Goal: Information Seeking & Learning: Find specific fact

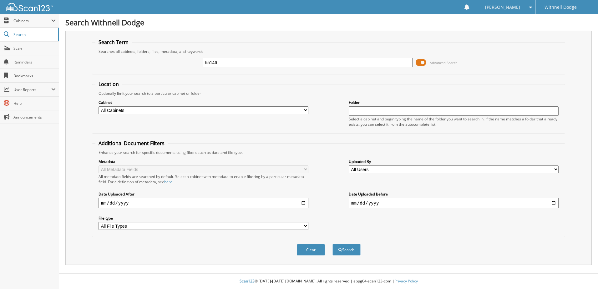
type input "h5146"
click at [332, 244] on button "Search" at bounding box center [346, 250] width 28 height 12
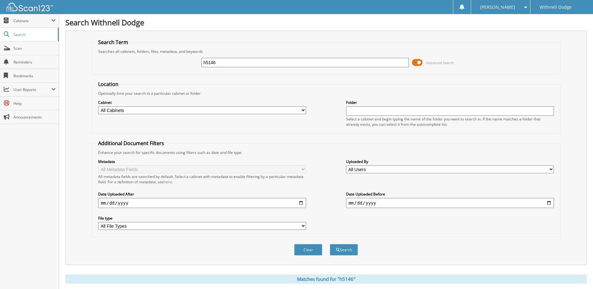
click at [420, 58] on span at bounding box center [417, 62] width 11 height 9
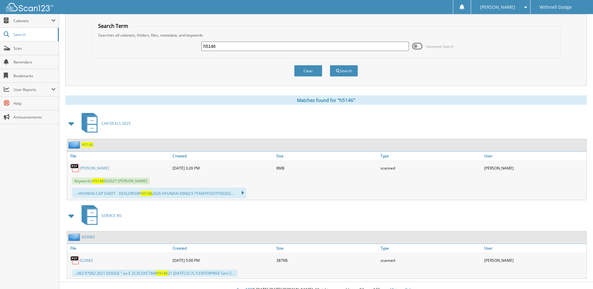
scroll to position [25, 0]
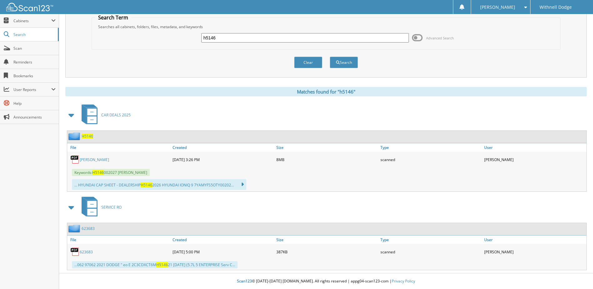
click at [97, 158] on link "[PERSON_NAME]" at bounding box center [94, 159] width 29 height 5
click at [310, 60] on button "Clear" at bounding box center [308, 63] width 28 height 12
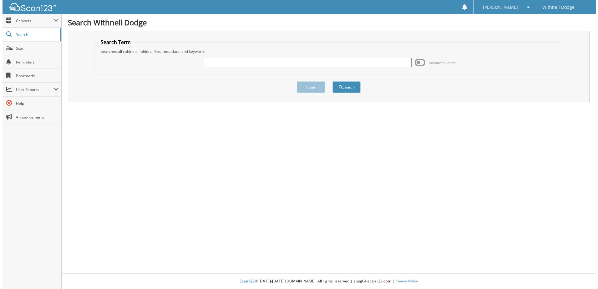
scroll to position [0, 0]
